Goal: Find specific page/section: Locate item on page

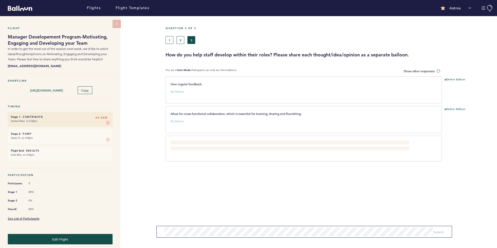
click at [139, 197] on div "Flight Manager Developement Program-Motivating, Engaging and Developing your Te…" at bounding box center [248, 132] width 497 height 232
click at [36, 216] on link "See List of Participants" at bounding box center [23, 218] width 31 height 4
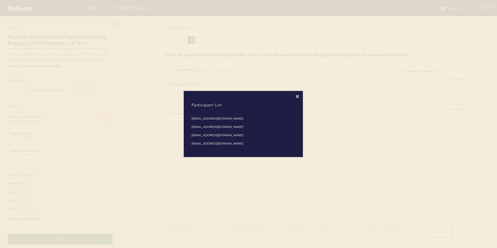
click at [295, 98] on div at bounding box center [242, 96] width 111 height 3
click at [296, 95] on icon at bounding box center [297, 96] width 3 height 3
